Goal: Information Seeking & Learning: Learn about a topic

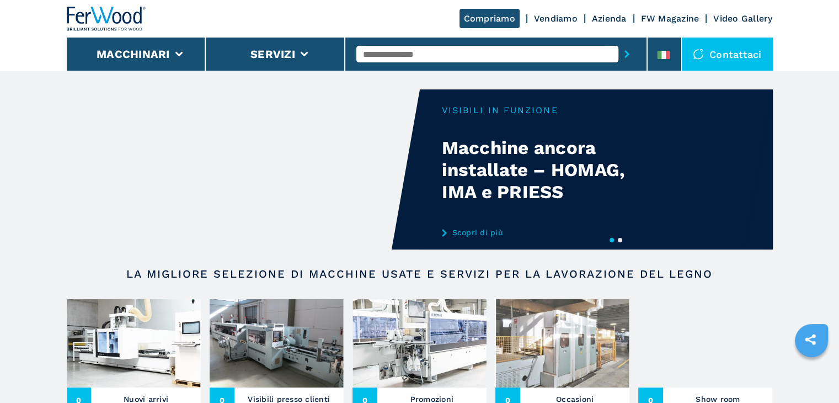
click at [684, 332] on img at bounding box center [705, 343] width 134 height 88
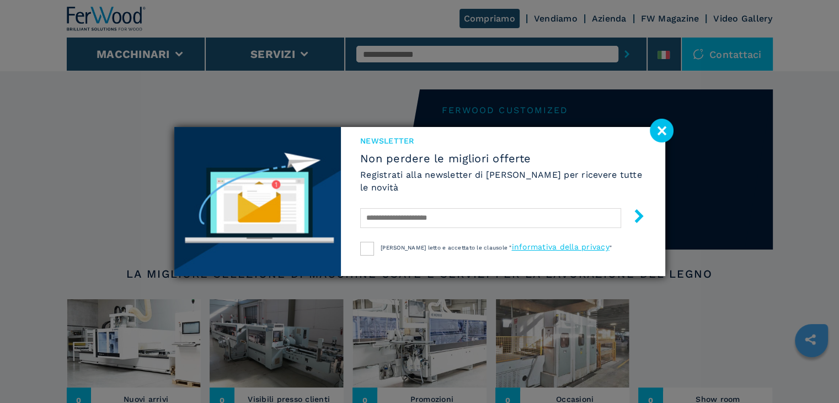
click at [659, 131] on image at bounding box center [662, 131] width 24 height 24
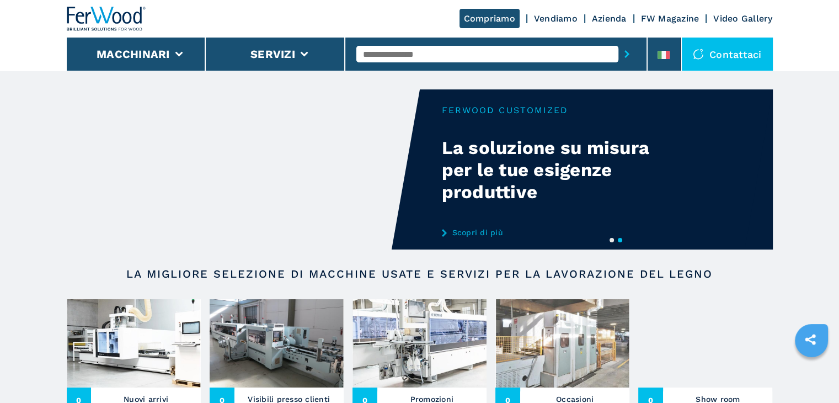
click at [699, 320] on img at bounding box center [705, 343] width 134 height 88
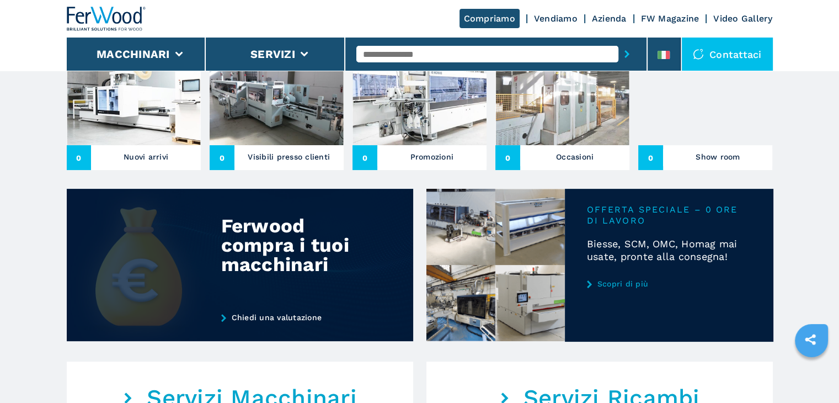
scroll to position [331, 0]
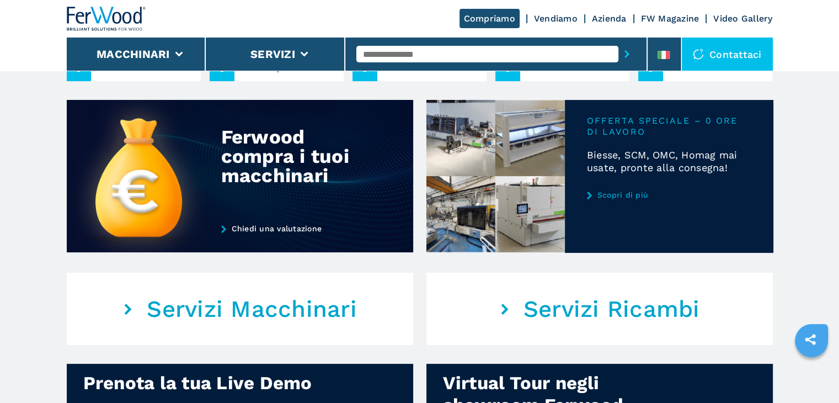
click at [523, 170] on img at bounding box center [495, 176] width 138 height 152
click at [605, 193] on link "Scopri di più" at bounding box center [669, 194] width 164 height 9
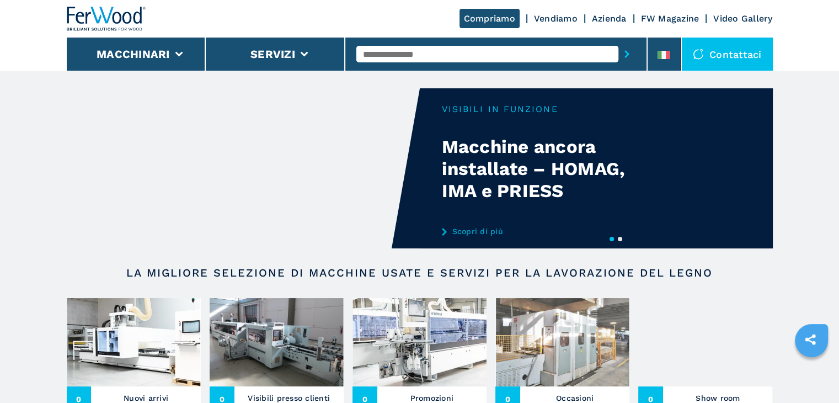
scroll to position [0, 0]
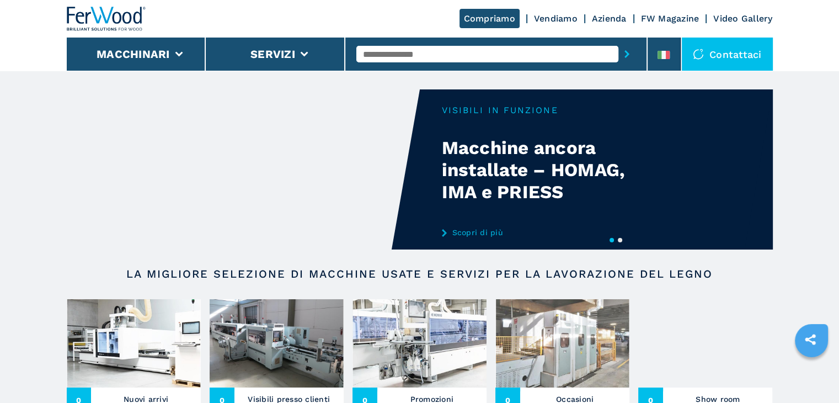
click at [620, 20] on link "Azienda" at bounding box center [609, 18] width 35 height 10
click at [560, 20] on link "Vendiamo" at bounding box center [556, 18] width 44 height 10
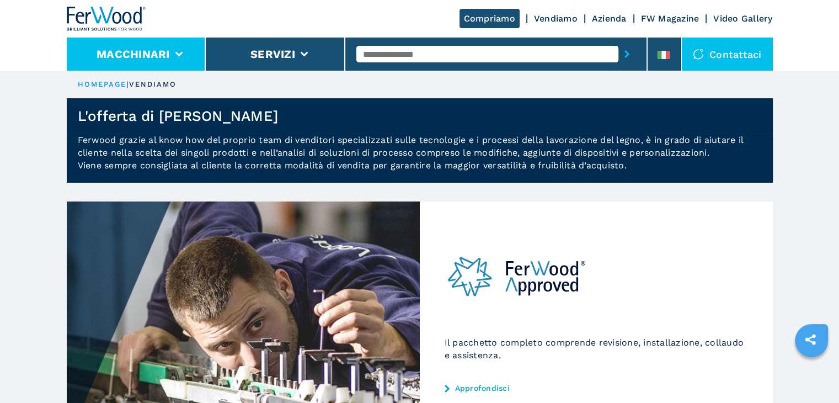
click at [150, 60] on button "Macchinari" at bounding box center [133, 53] width 73 height 13
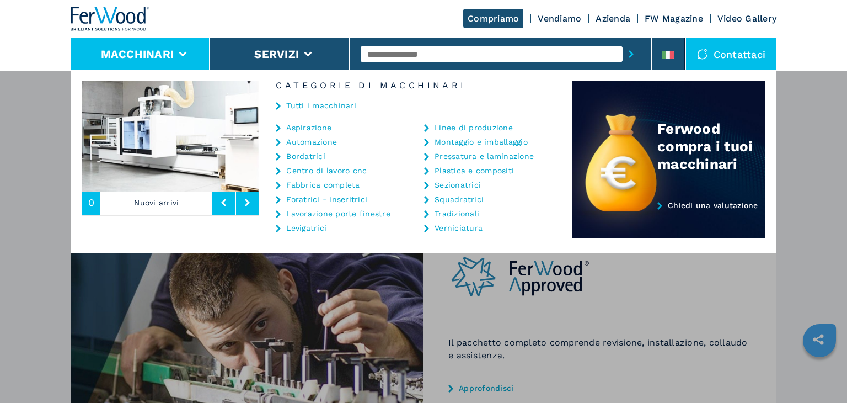
click at [318, 124] on link "Aspirazione" at bounding box center [308, 128] width 45 height 8
click at [318, 133] on li "Aspirazione" at bounding box center [336, 130] width 121 height 14
click at [323, 128] on link "Aspirazione" at bounding box center [308, 128] width 45 height 8
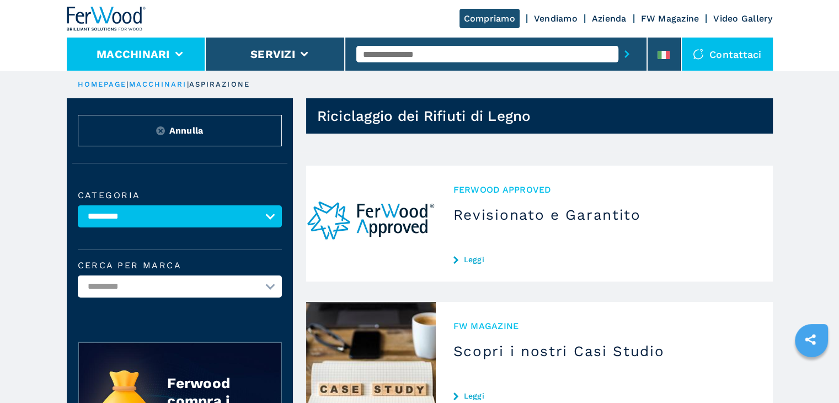
click at [165, 60] on button "Macchinari" at bounding box center [133, 53] width 73 height 13
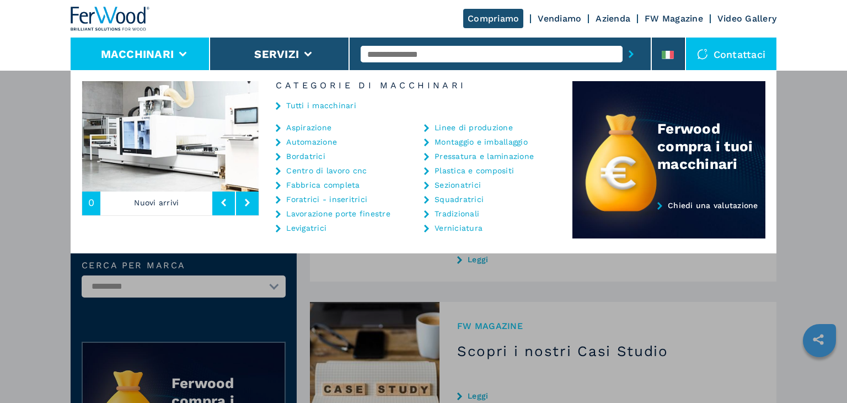
click at [308, 126] on link "Aspirazione" at bounding box center [308, 128] width 45 height 8
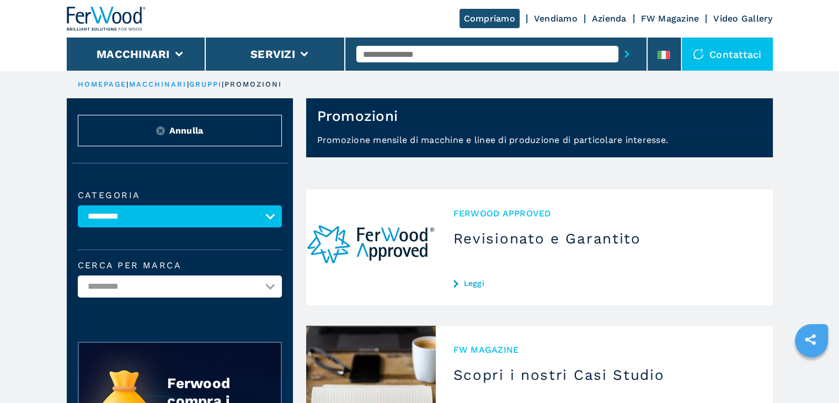
click at [108, 19] on img at bounding box center [106, 19] width 79 height 24
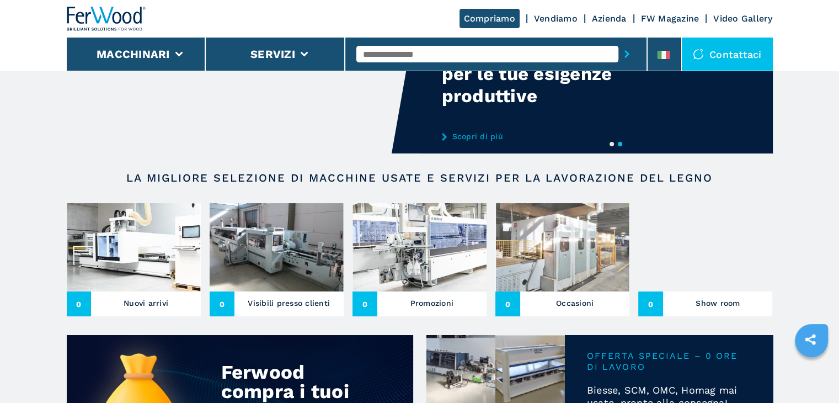
scroll to position [165, 0]
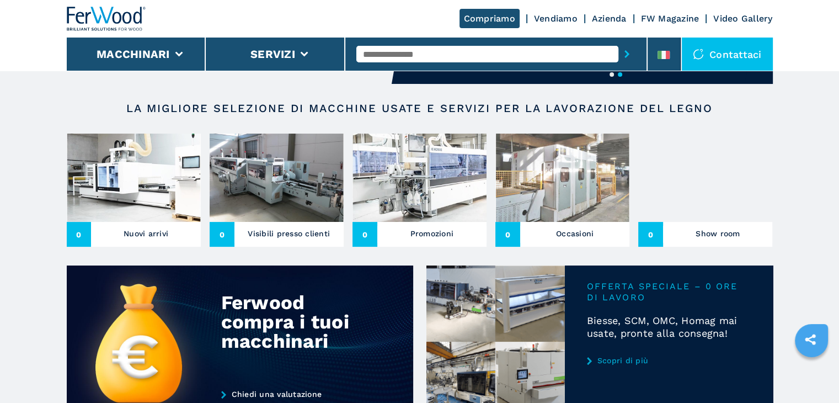
click at [369, 162] on img at bounding box center [419, 177] width 134 height 88
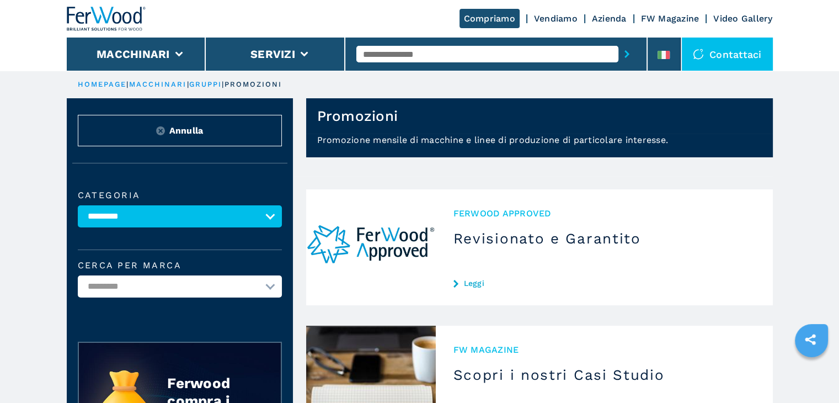
click at [111, 20] on img at bounding box center [106, 19] width 79 height 24
click at [120, 18] on img at bounding box center [106, 19] width 79 height 24
